Goal: Task Accomplishment & Management: Manage account settings

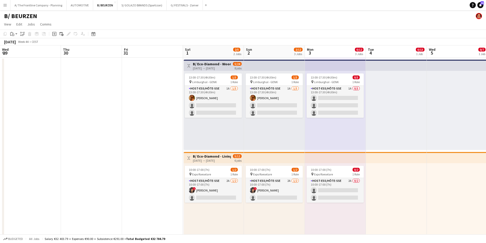
scroll to position [0, 156]
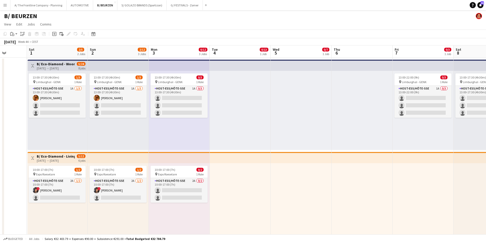
click at [6, 8] on button "Menu" at bounding box center [5, 5] width 10 height 10
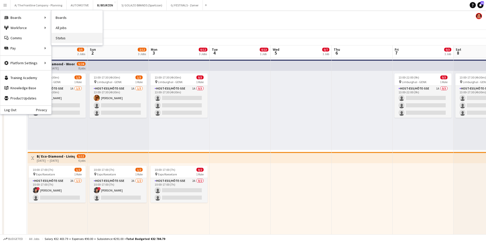
click at [60, 39] on link "Status" at bounding box center [77, 38] width 51 height 10
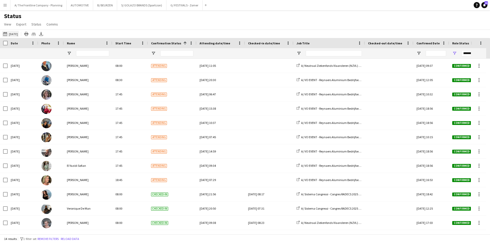
click at [10, 33] on button "[DATE] [DATE]" at bounding box center [10, 34] width 17 height 6
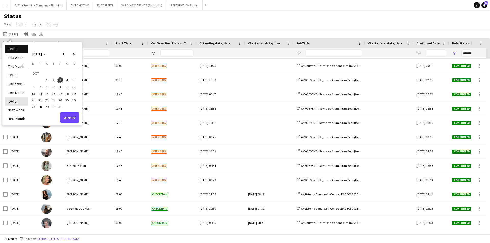
click at [18, 102] on li "[DATE]" at bounding box center [16, 101] width 23 height 9
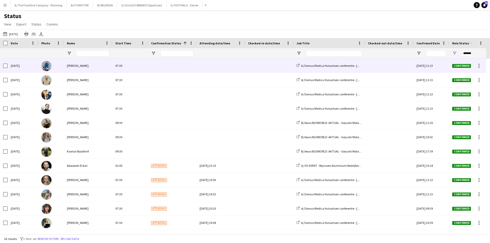
click at [8, 67] on div "[DATE]" at bounding box center [23, 66] width 31 height 14
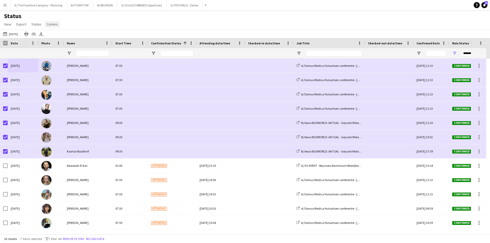
click at [50, 26] on span "Comms" at bounding box center [51, 24] width 11 height 5
click at [56, 34] on span "Send notification" at bounding box center [61, 35] width 26 height 5
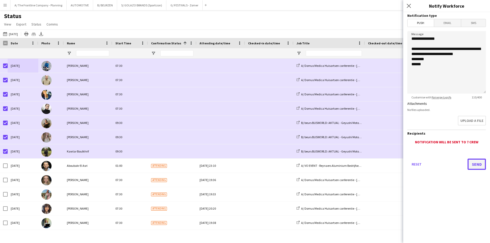
click at [479, 163] on button "Send" at bounding box center [476, 164] width 18 height 11
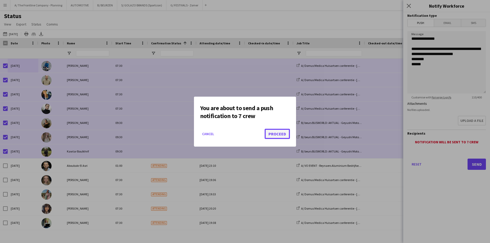
click at [277, 133] on button "Proceed" at bounding box center [277, 134] width 25 height 10
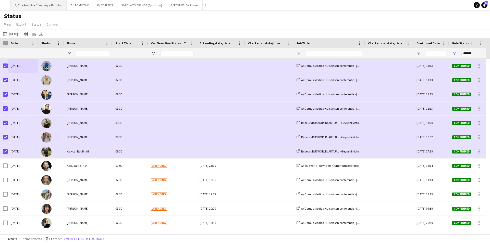
click at [45, 7] on button "A/ The Frontline Company - Planning Close" at bounding box center [38, 5] width 56 height 10
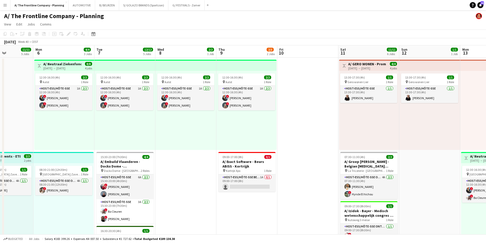
drag, startPoint x: 275, startPoint y: 142, endPoint x: 121, endPoint y: 136, distance: 154.0
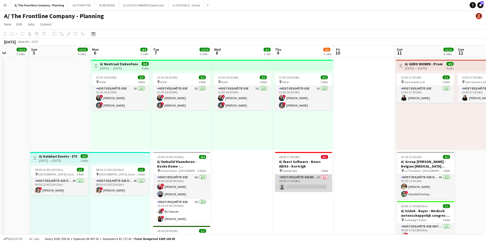
click at [298, 187] on app-card-role "Host-ess/Hôte-sse Beurs - Foire 1A 0/1 09:00-17:00 (8h) single-neutral-actions" at bounding box center [303, 183] width 57 height 17
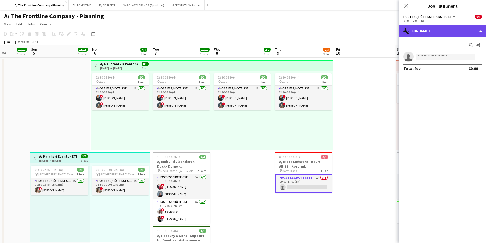
click at [442, 36] on div "single-neutral-actions-check-2 Confirmed" at bounding box center [442, 31] width 87 height 12
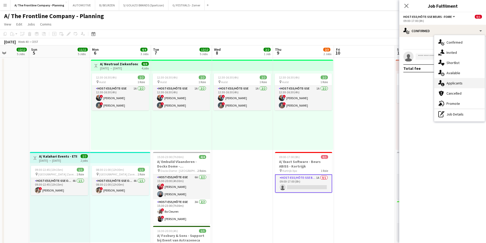
click at [448, 85] on span "Applicants" at bounding box center [454, 83] width 16 height 5
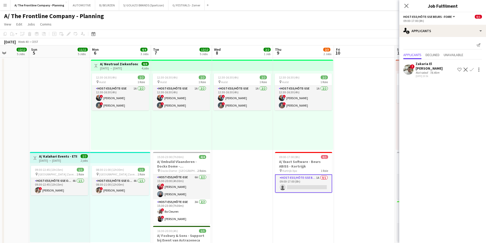
click at [431, 71] on div "78.4km" at bounding box center [434, 73] width 11 height 4
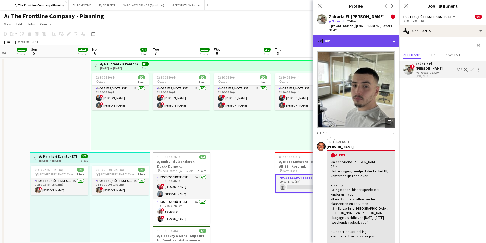
click at [366, 41] on div "profile Bio" at bounding box center [356, 41] width 87 height 12
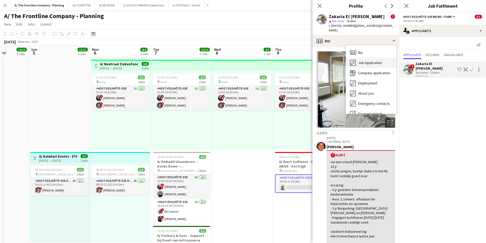
click at [366, 60] on span "Job Application" at bounding box center [370, 62] width 24 height 5
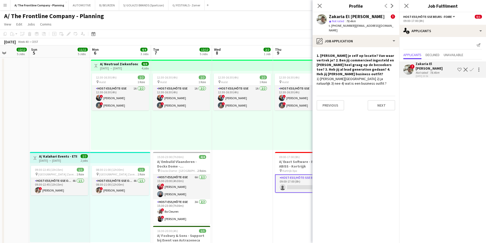
click at [266, 148] on div "12:30-16:30 (4h) 2/2 pin Aalst 1 Role Host-ess/Hôte-sse 1A [DATE] 12:30-16:30 (…" at bounding box center [242, 110] width 61 height 79
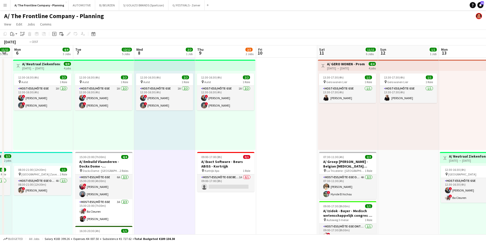
drag, startPoint x: 314, startPoint y: 136, endPoint x: 102, endPoint y: 131, distance: 211.8
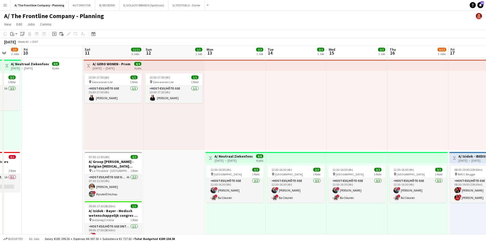
drag, startPoint x: 272, startPoint y: 134, endPoint x: -28, endPoint y: 129, distance: 299.6
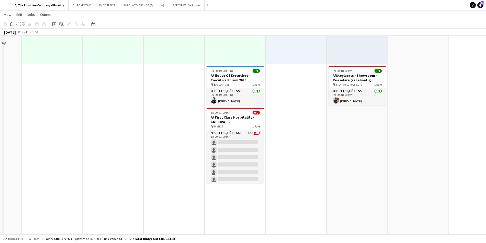
scroll to position [179, 0]
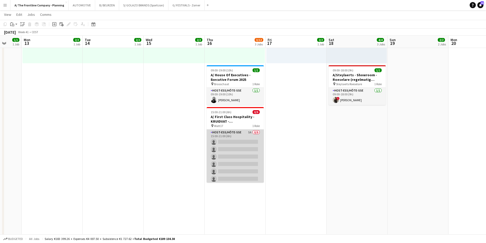
click at [219, 151] on app-card-role "Host-ess/Hôte-sse 5A 0/9 15:00-21:00 (6h) single-neutral-actions single-neutral…" at bounding box center [235, 168] width 57 height 77
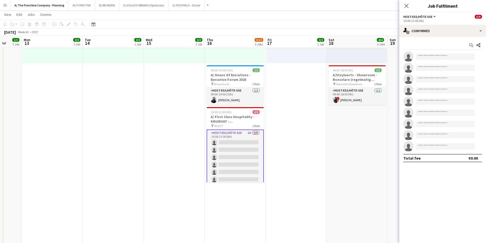
click at [449, 24] on app-options-switcher "Host-ess/Hôte-sse All roles Host-ess/Hôte-sse 0/9 15:00-21:00 (6h)" at bounding box center [442, 18] width 87 height 13
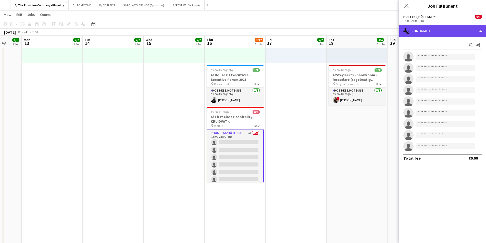
click at [450, 31] on div "single-neutral-actions-check-2 Confirmed" at bounding box center [442, 31] width 87 height 12
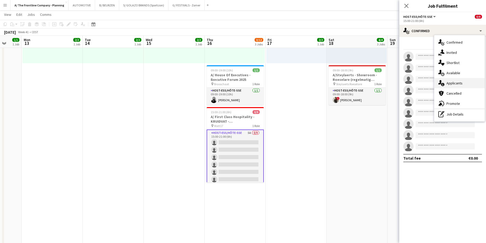
click at [460, 83] on span "Applicants" at bounding box center [454, 83] width 16 height 5
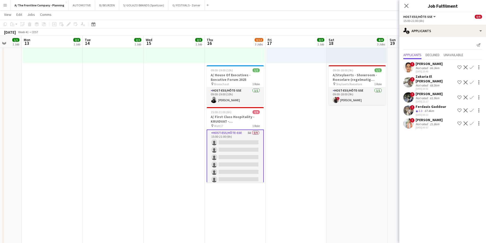
click at [427, 70] on div "[DATE] 20:40" at bounding box center [429, 71] width 27 height 3
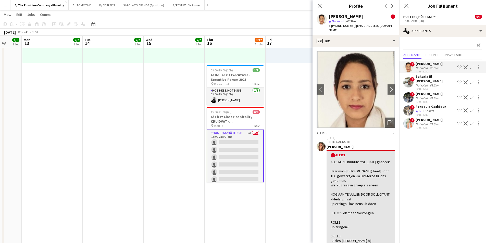
click at [428, 83] on div "Not rated" at bounding box center [422, 85] width 13 height 4
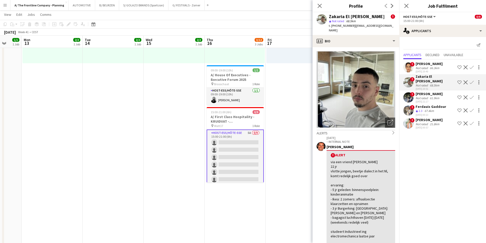
click at [425, 96] on div "Not rated" at bounding box center [422, 98] width 13 height 4
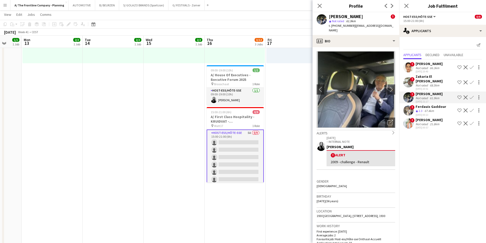
click at [424, 109] on div "67.4km" at bounding box center [429, 111] width 11 height 4
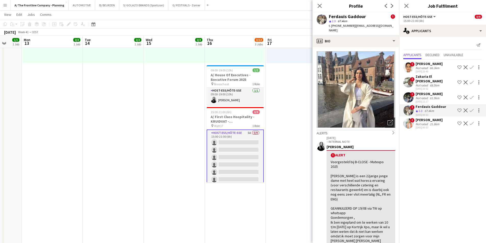
click at [422, 122] on div "Not rated" at bounding box center [422, 124] width 13 height 4
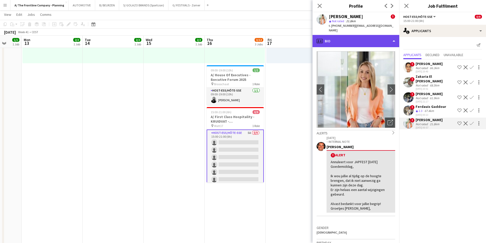
click at [358, 42] on div "profile Bio" at bounding box center [356, 41] width 87 height 12
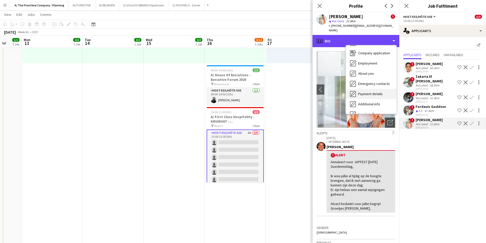
scroll to position [48, 0]
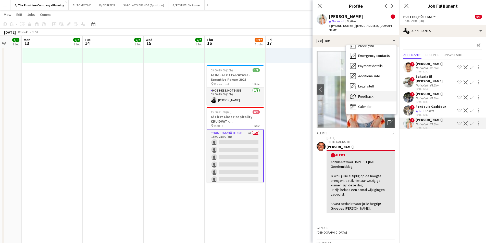
click at [366, 99] on div "Feedback Feedback" at bounding box center [371, 96] width 51 height 10
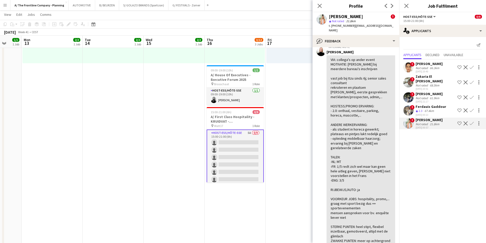
scroll to position [204, 0]
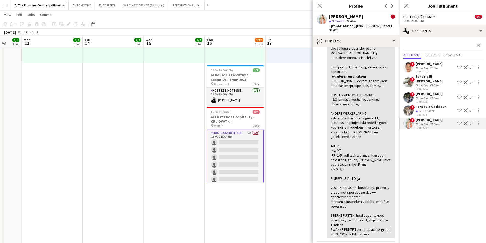
click at [430, 104] on div "Ferdauis Gaddour" at bounding box center [431, 106] width 31 height 5
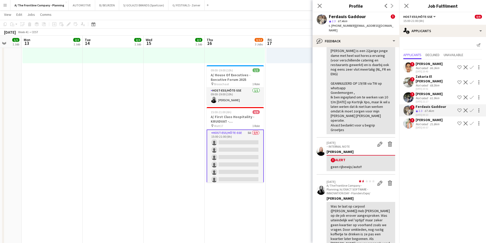
scroll to position [153, 0]
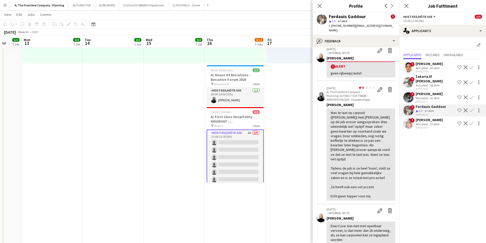
click at [423, 96] on div "Not rated" at bounding box center [422, 98] width 13 height 4
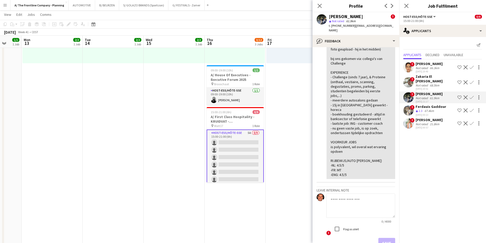
scroll to position [0, 0]
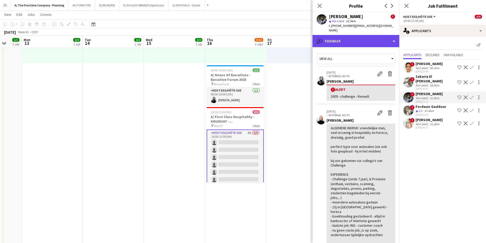
click at [353, 37] on div "bubble-pencil Feedback" at bounding box center [356, 41] width 87 height 12
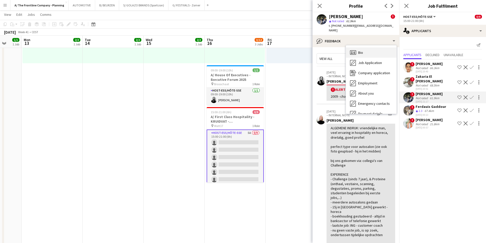
click at [362, 50] on span "Bio" at bounding box center [360, 52] width 5 height 5
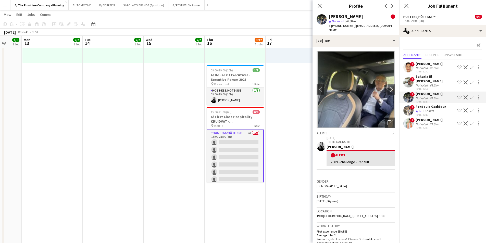
click at [423, 83] on div "Not rated" at bounding box center [422, 85] width 13 height 4
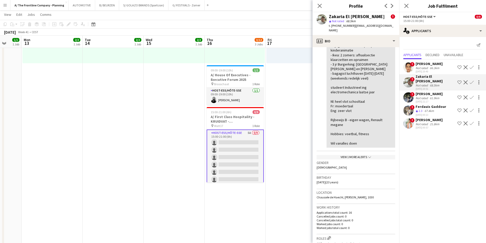
scroll to position [128, 0]
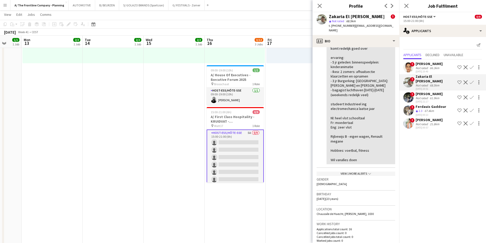
click at [425, 71] on div "[DATE] 20:40" at bounding box center [429, 71] width 27 height 3
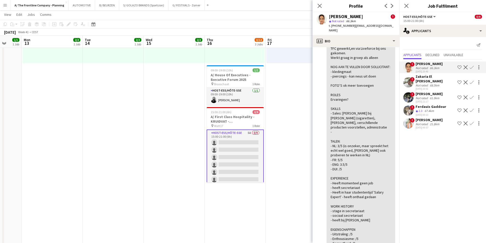
click at [303, 101] on app-date-cell "Toggle View A/ Izidok - IBEDSSMA - 17+18/10/2025 [DATE] → [DATE] 4/4 2 jobs 08:…" at bounding box center [296, 138] width 61 height 519
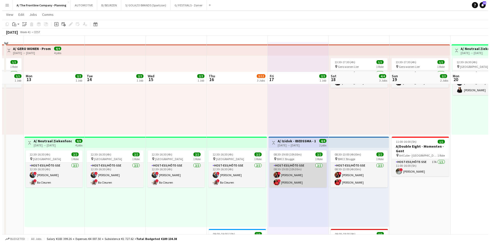
scroll to position [0, 0]
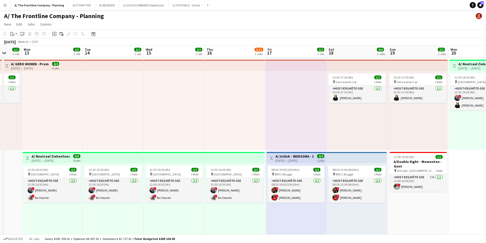
click at [291, 132] on div at bounding box center [296, 110] width 61 height 79
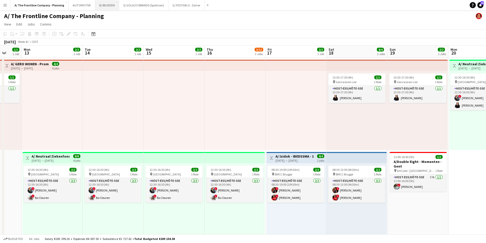
click at [102, 8] on button "B/ BEURZEN Close" at bounding box center [107, 5] width 24 height 10
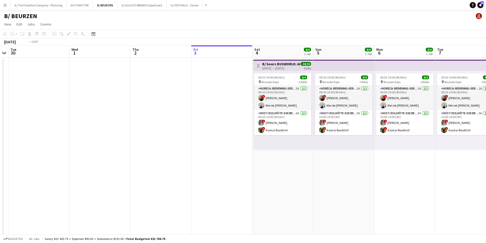
drag, startPoint x: 99, startPoint y: 113, endPoint x: 428, endPoint y: 122, distance: 329.8
click at [446, 117] on app-calendar-viewport "Mon 29 Tue 30 Wed 1 Thu 2 Fri 3 Sat 4 4/4 1 Job Sun 5 4/4 1 Job Mon 6 4/4 1 Job…" at bounding box center [243, 205] width 486 height 320
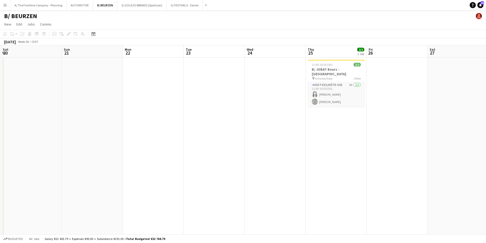
drag, startPoint x: 82, startPoint y: 135, endPoint x: 389, endPoint y: 146, distance: 306.9
click at [486, 142] on html "Menu Boards Boards Boards All jobs Status Workforce Workforce My Workforce Recr…" at bounding box center [243, 187] width 486 height 374
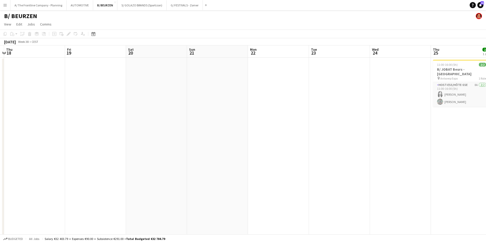
drag, startPoint x: 164, startPoint y: 149, endPoint x: 481, endPoint y: 148, distance: 316.9
click at [486, 147] on html "Menu Boards Boards Boards All jobs Status Workforce Workforce My Workforce Recr…" at bounding box center [243, 187] width 486 height 374
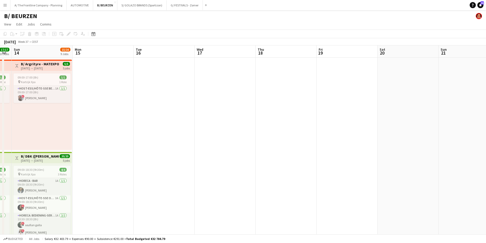
drag, startPoint x: 441, startPoint y: 135, endPoint x: 325, endPoint y: 150, distance: 117.0
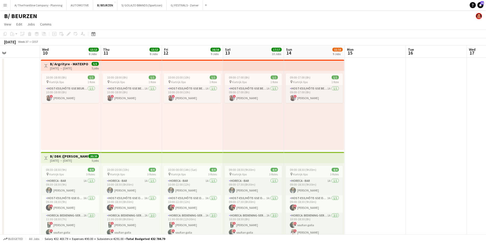
scroll to position [0, 129]
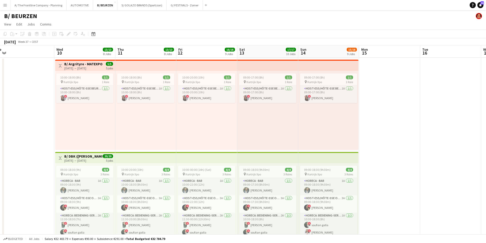
drag, startPoint x: 283, startPoint y: 144, endPoint x: 317, endPoint y: 135, distance: 34.3
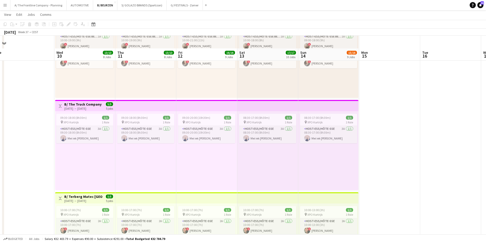
scroll to position [434, 0]
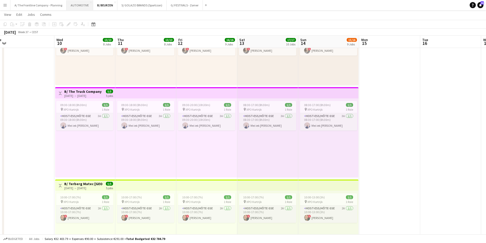
click at [76, 8] on button "AUTOMOTIVE Close" at bounding box center [80, 5] width 27 height 10
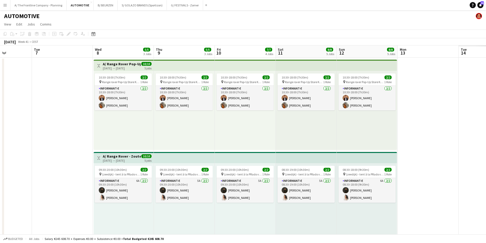
drag, startPoint x: 265, startPoint y: 170, endPoint x: -38, endPoint y: 147, distance: 303.0
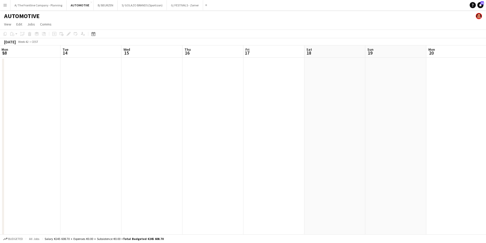
drag, startPoint x: 354, startPoint y: 149, endPoint x: 41, endPoint y: 136, distance: 313.6
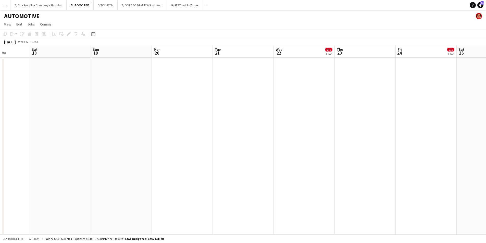
drag, startPoint x: 282, startPoint y: 140, endPoint x: -100, endPoint y: 129, distance: 382.1
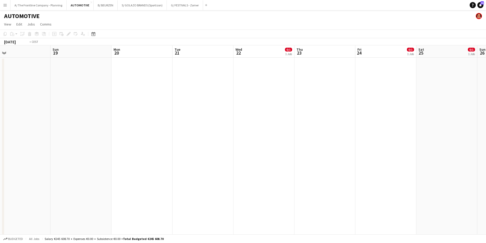
scroll to position [0, 145]
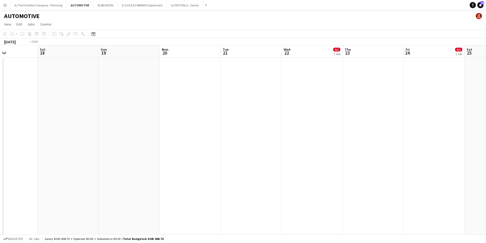
drag, startPoint x: 250, startPoint y: 140, endPoint x: 75, endPoint y: 136, distance: 175.1
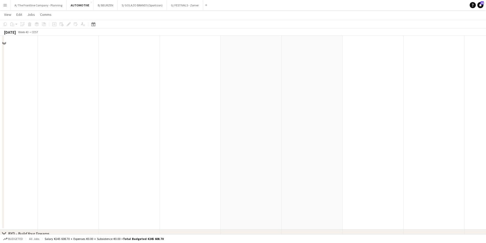
scroll to position [371, 0]
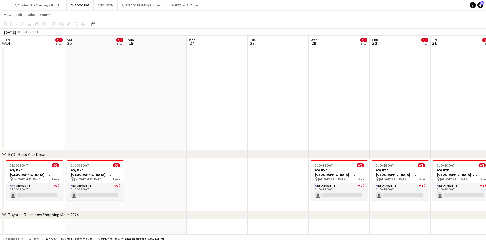
drag, startPoint x: 296, startPoint y: 142, endPoint x: -39, endPoint y: 133, distance: 335.4
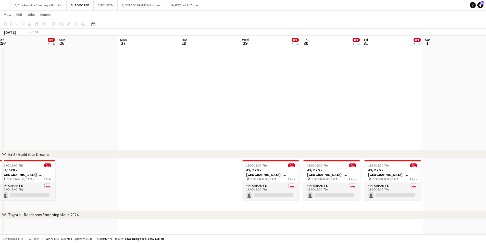
drag, startPoint x: 337, startPoint y: 142, endPoint x: -21, endPoint y: 130, distance: 358.4
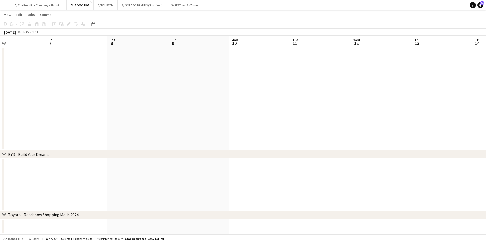
drag, startPoint x: 391, startPoint y: 142, endPoint x: 112, endPoint y: 144, distance: 278.6
drag, startPoint x: 305, startPoint y: 149, endPoint x: 231, endPoint y: 147, distance: 74.3
drag, startPoint x: 357, startPoint y: 148, endPoint x: 75, endPoint y: 137, distance: 281.9
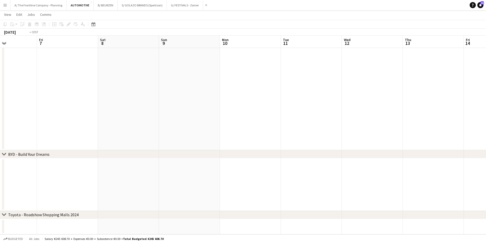
drag, startPoint x: 427, startPoint y: 133, endPoint x: 321, endPoint y: 134, distance: 105.6
drag, startPoint x: 391, startPoint y: 135, endPoint x: 132, endPoint y: 135, distance: 258.5
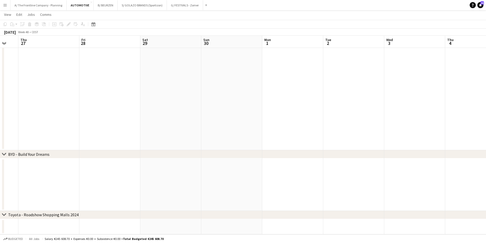
drag, startPoint x: 390, startPoint y: 136, endPoint x: 77, endPoint y: 134, distance: 313.6
drag, startPoint x: 294, startPoint y: 132, endPoint x: 56, endPoint y: 117, distance: 238.5
drag, startPoint x: 175, startPoint y: 108, endPoint x: 200, endPoint y: 121, distance: 27.2
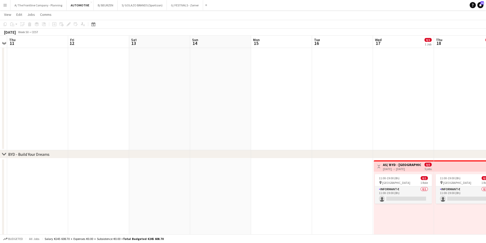
drag, startPoint x: 377, startPoint y: 123, endPoint x: 126, endPoint y: 119, distance: 251.3
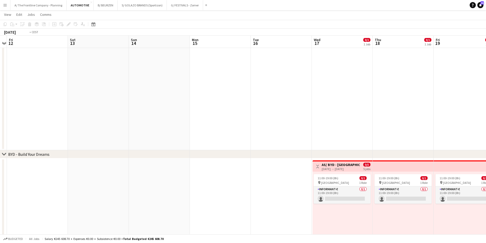
scroll to position [0, 183]
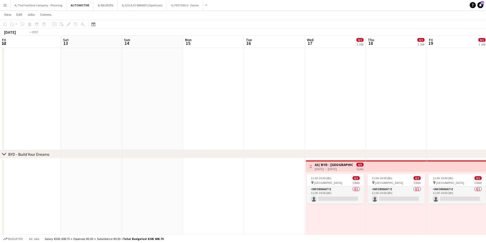
drag, startPoint x: 208, startPoint y: 121, endPoint x: 43, endPoint y: 110, distance: 165.7
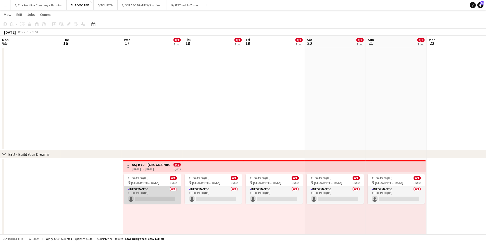
click at [151, 196] on app-card-role "Informant-e 0/1 11:00-19:00 (8h) single-neutral-actions" at bounding box center [152, 195] width 57 height 17
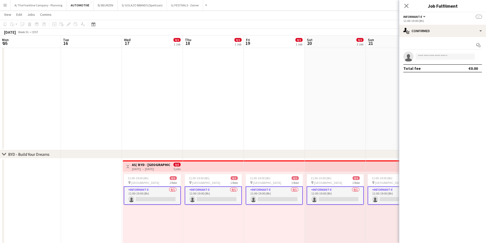
drag, startPoint x: 149, startPoint y: 202, endPoint x: 154, endPoint y: 200, distance: 5.8
click at [149, 202] on app-card-role "Informant-e 0/1 11:00-19:00 (8h) single-neutral-actions" at bounding box center [152, 196] width 57 height 18
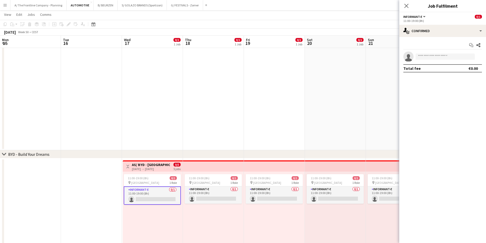
scroll to position [0, 183]
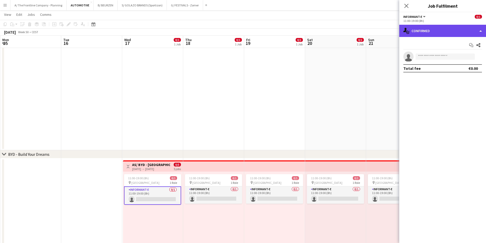
click at [431, 31] on div "single-neutral-actions-check-2 Confirmed" at bounding box center [442, 31] width 87 height 12
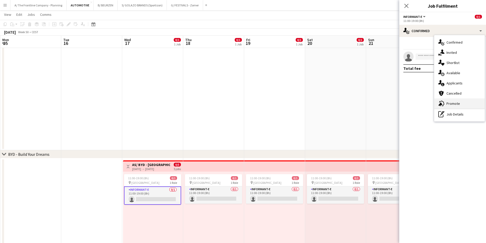
click at [446, 105] on div "advertising-megaphone Promote" at bounding box center [459, 103] width 51 height 10
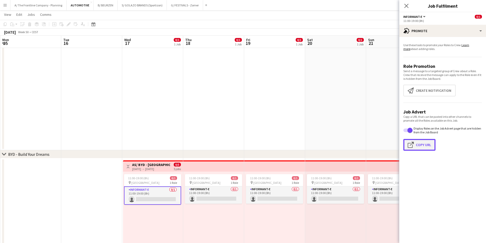
click at [423, 144] on button "Click to copy URL Copy Url" at bounding box center [419, 145] width 32 height 12
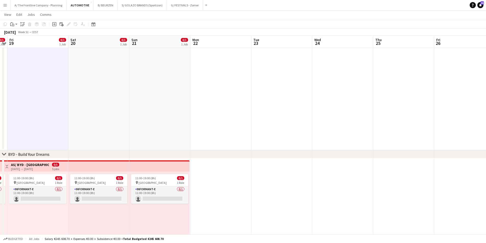
scroll to position [0, 145]
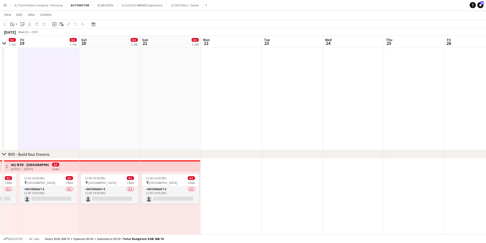
drag, startPoint x: 381, startPoint y: 134, endPoint x: 114, endPoint y: 126, distance: 267.5
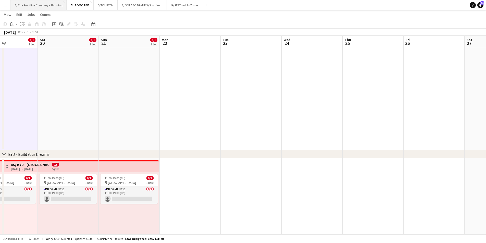
click at [47, 8] on button "A/ The Frontline Company - Planning Close" at bounding box center [38, 5] width 56 height 10
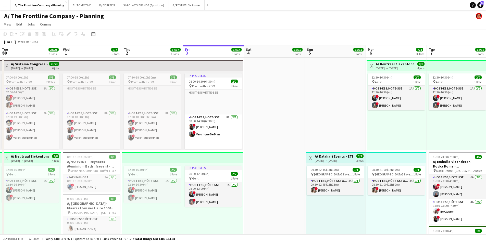
scroll to position [0, 113]
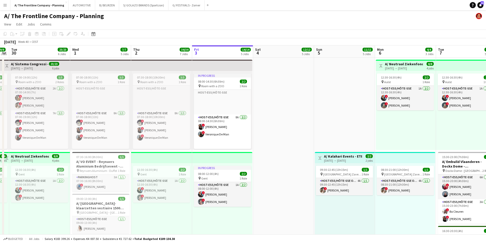
drag, startPoint x: 181, startPoint y: 104, endPoint x: 293, endPoint y: 103, distance: 112.0
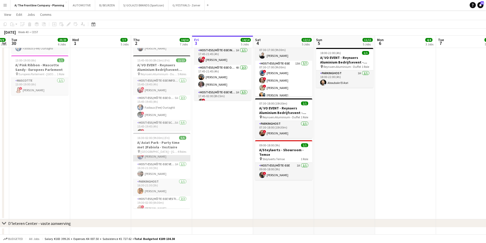
scroll to position [24, 0]
click at [94, 24] on icon at bounding box center [94, 25] width 2 height 2
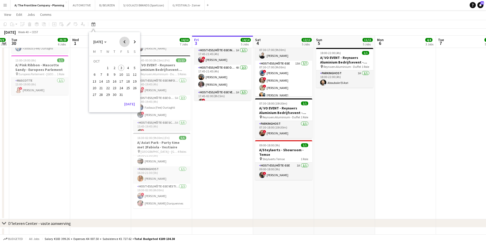
click at [123, 43] on span "Previous month" at bounding box center [124, 42] width 10 height 10
click at [122, 90] on span "27" at bounding box center [121, 89] width 6 height 6
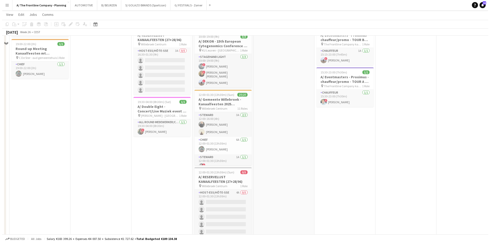
scroll to position [0, 0]
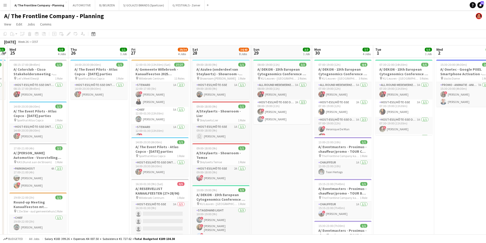
click at [7, 5] on button "Menu" at bounding box center [5, 5] width 10 height 10
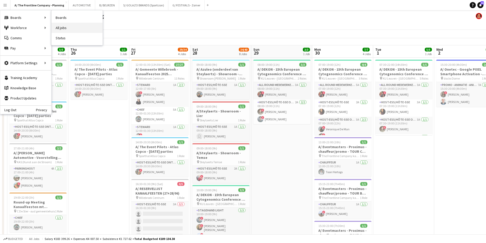
click at [63, 31] on link "All jobs" at bounding box center [77, 28] width 51 height 10
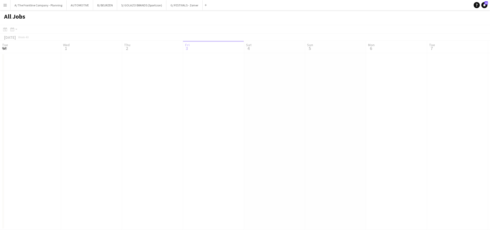
scroll to position [0, 122]
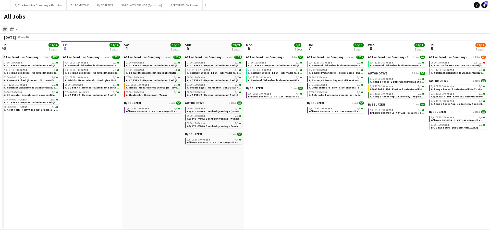
click at [4, 30] on icon "Date picker" at bounding box center [5, 29] width 4 height 4
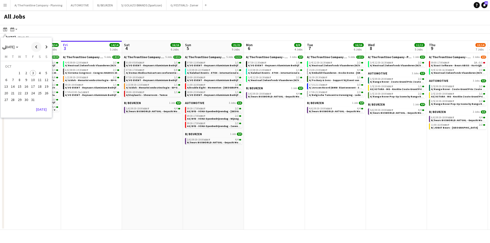
click at [33, 46] on span "Previous month" at bounding box center [36, 47] width 10 height 10
click at [34, 96] on span "27" at bounding box center [33, 94] width 6 height 6
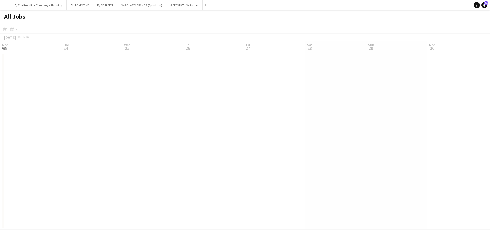
scroll to position [0, 176]
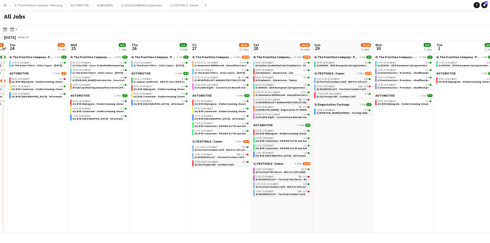
click at [218, 165] on span "G/ CSL Project BV - Couleur Café" at bounding box center [213, 164] width 39 height 3
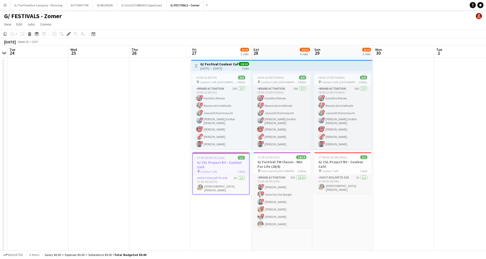
click at [216, 161] on h3 "G/ CSL Project BV - Couleur Café" at bounding box center [221, 164] width 56 height 9
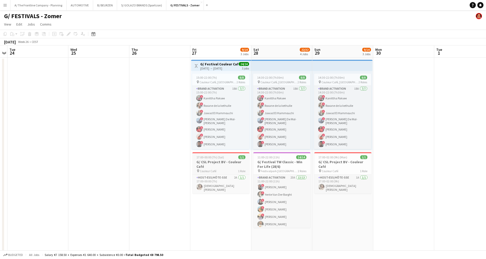
click at [213, 163] on h3 "G/ CSL Project BV - Couleur Café" at bounding box center [220, 163] width 57 height 9
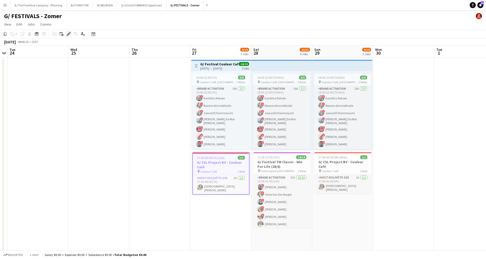
click at [69, 35] on icon "Edit" at bounding box center [69, 34] width 4 height 4
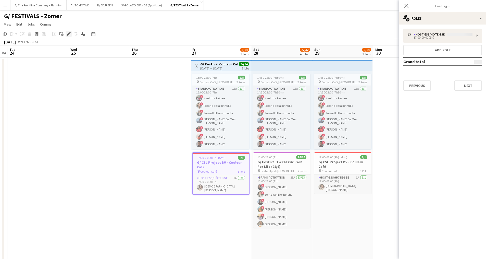
type input "**********"
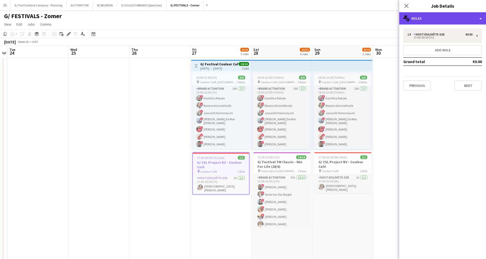
click at [446, 17] on div "multiple-users-add Roles" at bounding box center [442, 18] width 87 height 12
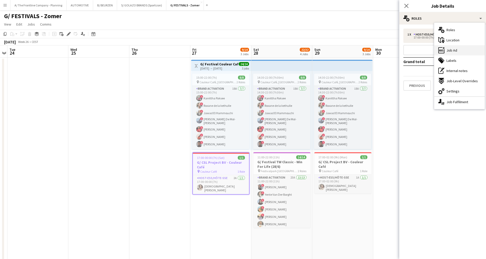
click at [455, 48] on span "Job Ad" at bounding box center [451, 50] width 11 height 5
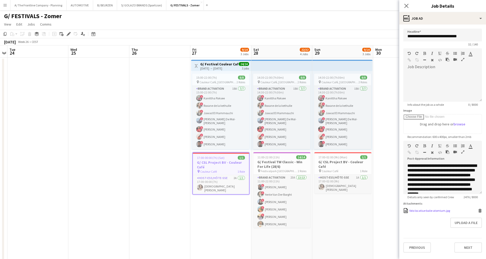
click at [438, 210] on div "foto locatiue balie atomium.jpg" at bounding box center [429, 210] width 41 height 4
click at [463, 153] on icon "button" at bounding box center [462, 152] width 3 height 4
